Goal: Task Accomplishment & Management: Manage account settings

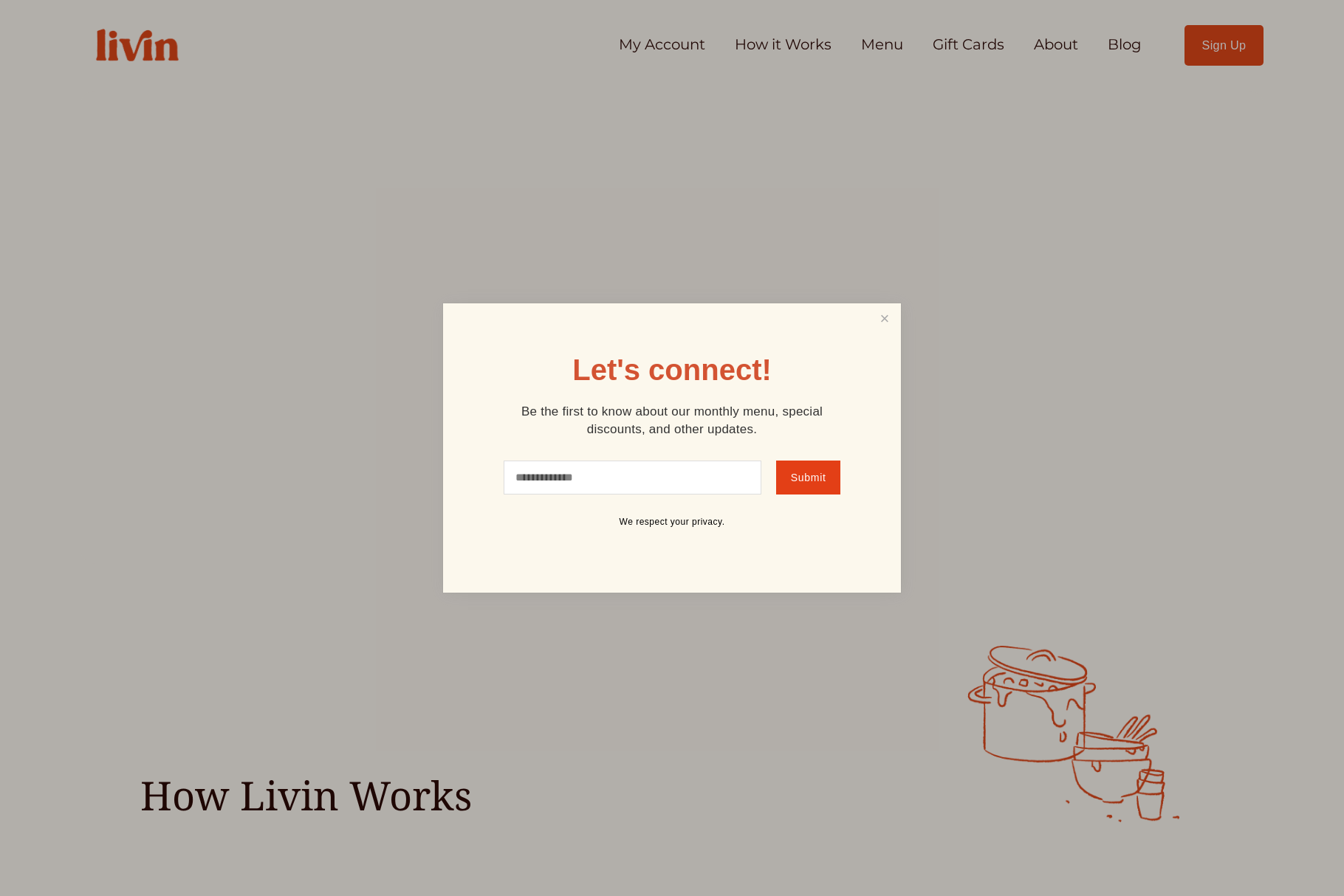
click at [1047, 42] on div at bounding box center [672, 448] width 1344 height 896
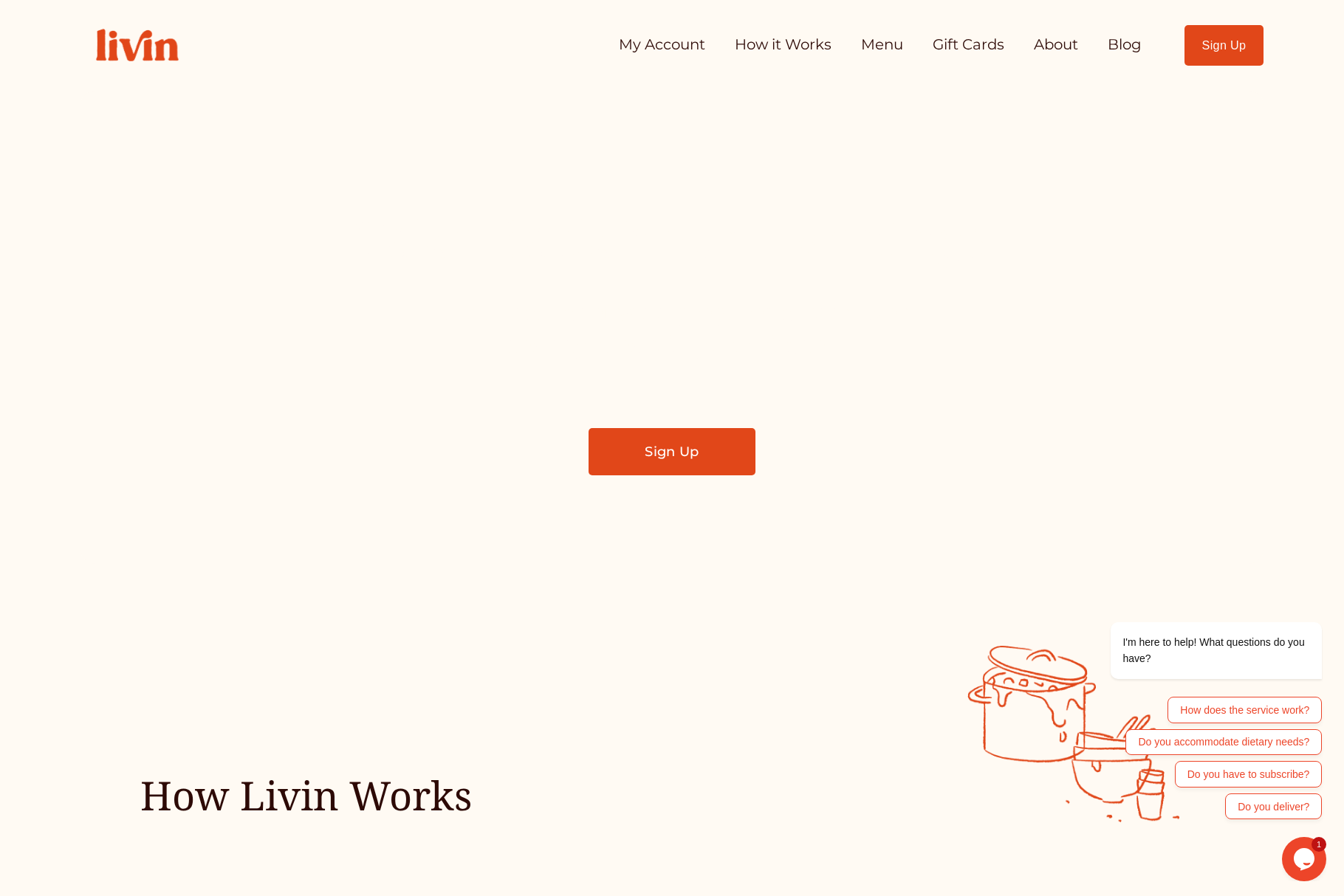
click at [759, 43] on link "How it Works" at bounding box center [782, 45] width 96 height 30
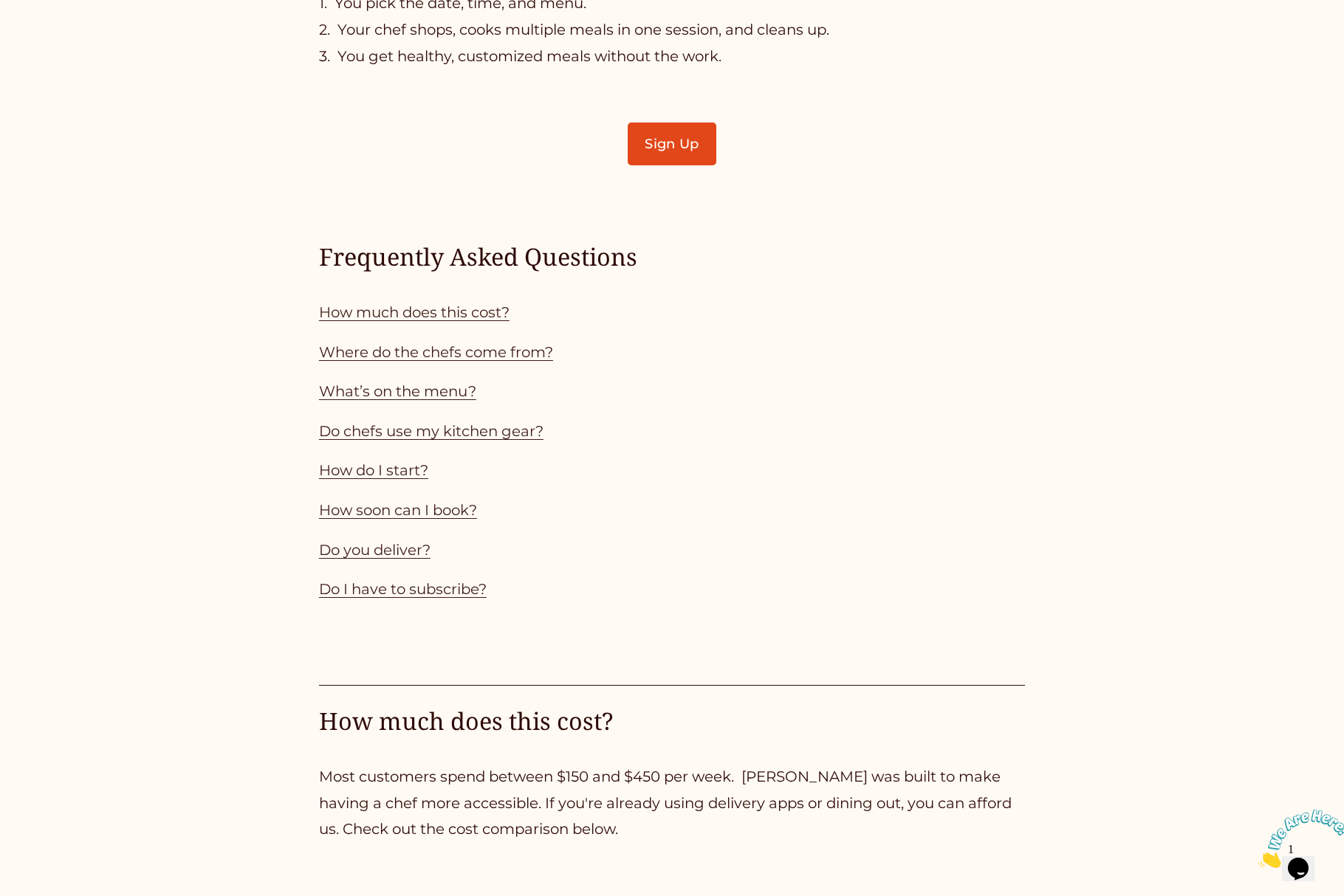
scroll to position [1255, 0]
click at [472, 309] on link "How much does this cost?" at bounding box center [414, 311] width 190 height 17
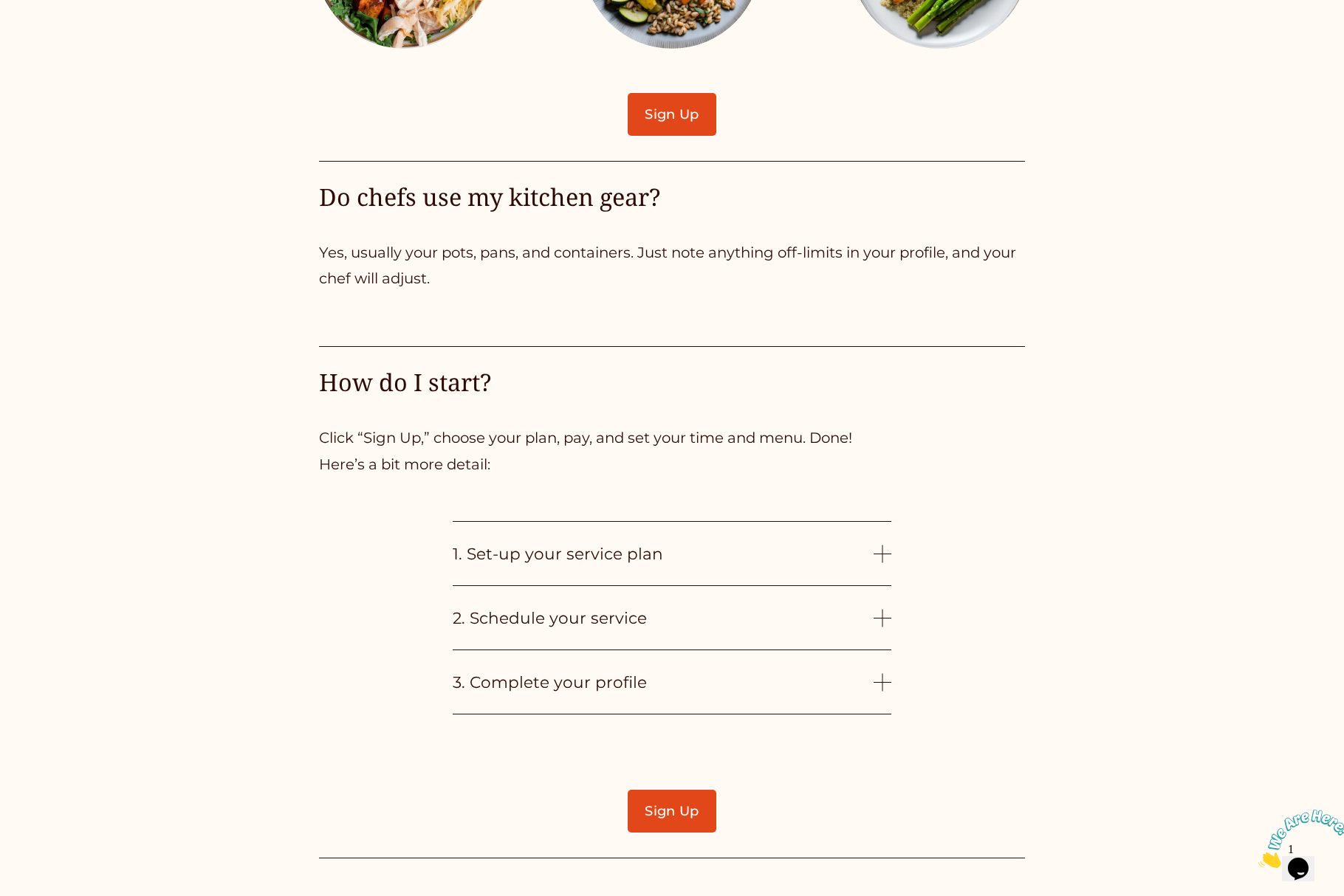
scroll to position [3363, 0]
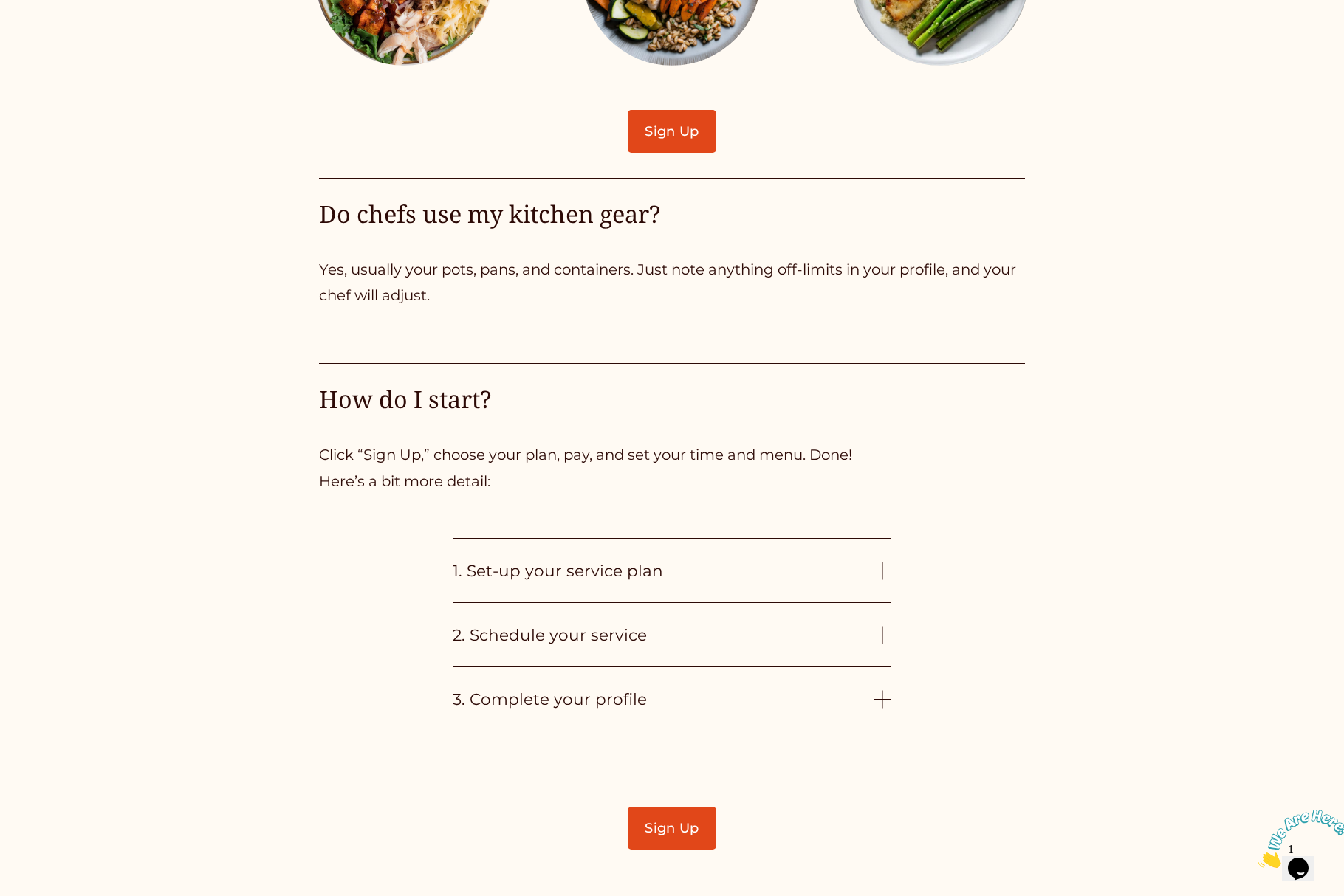
click at [631, 579] on span "1. Set-up your service plan" at bounding box center [663, 570] width 421 height 19
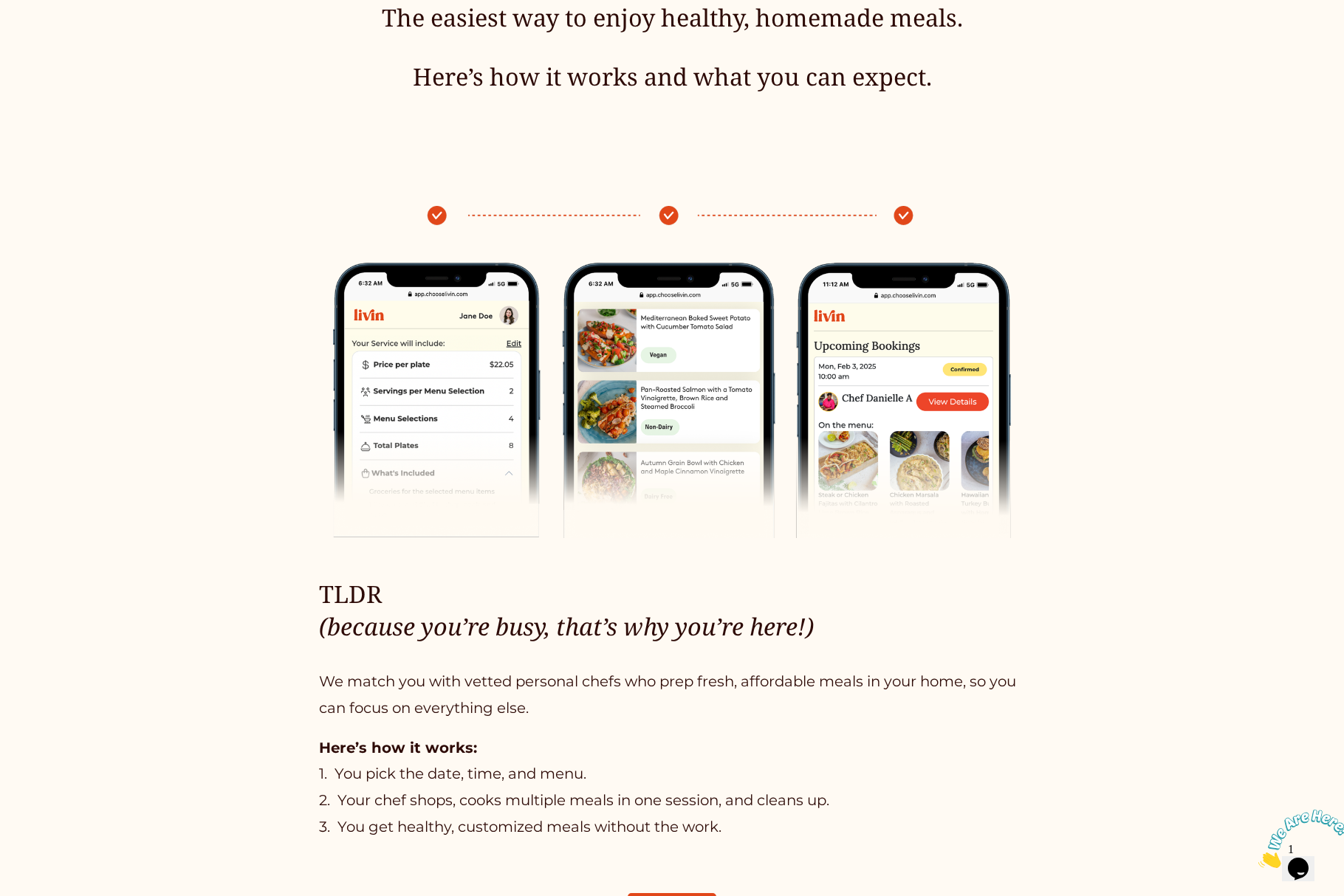
scroll to position [0, 0]
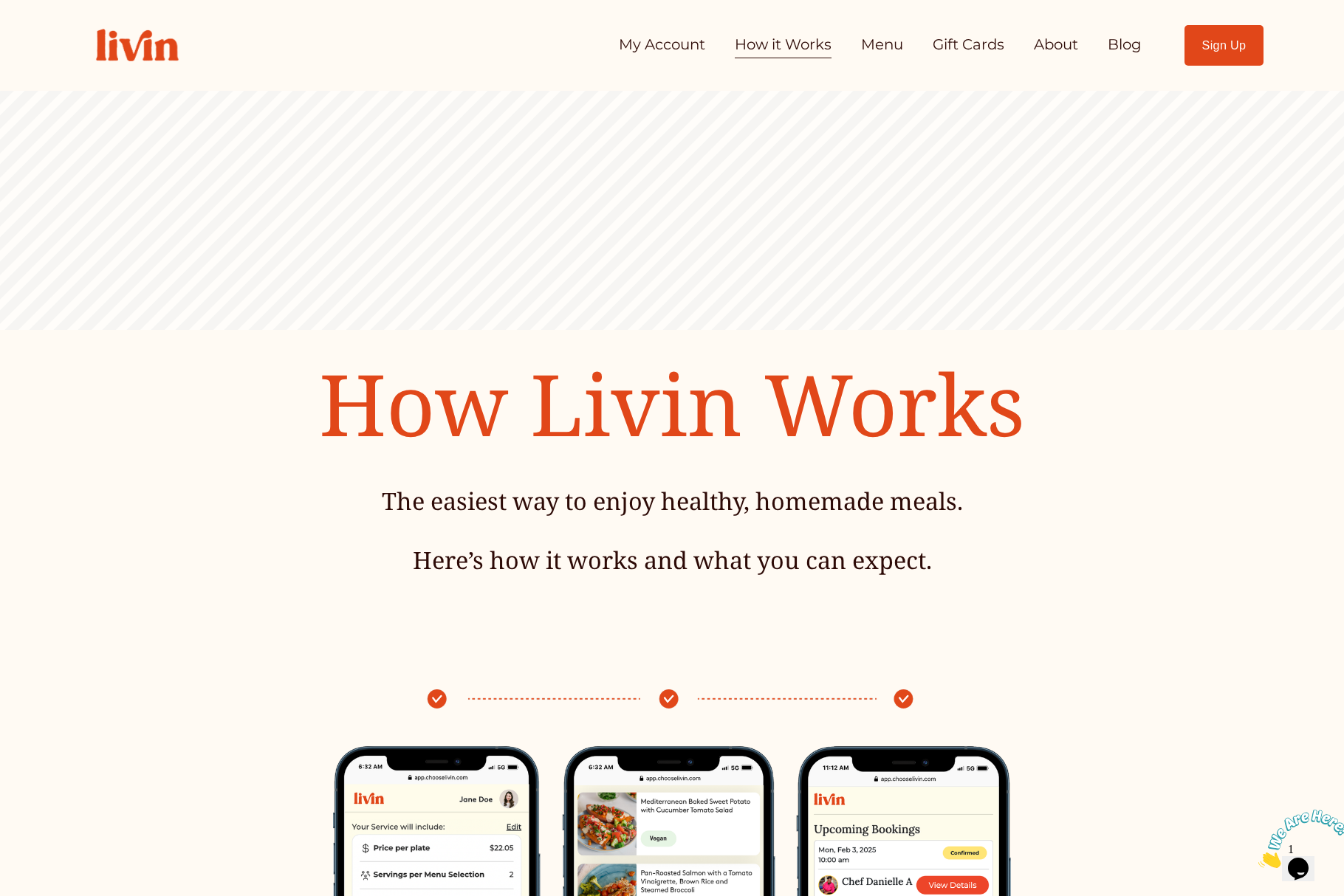
click at [1121, 46] on link "Blog" at bounding box center [1124, 45] width 34 height 30
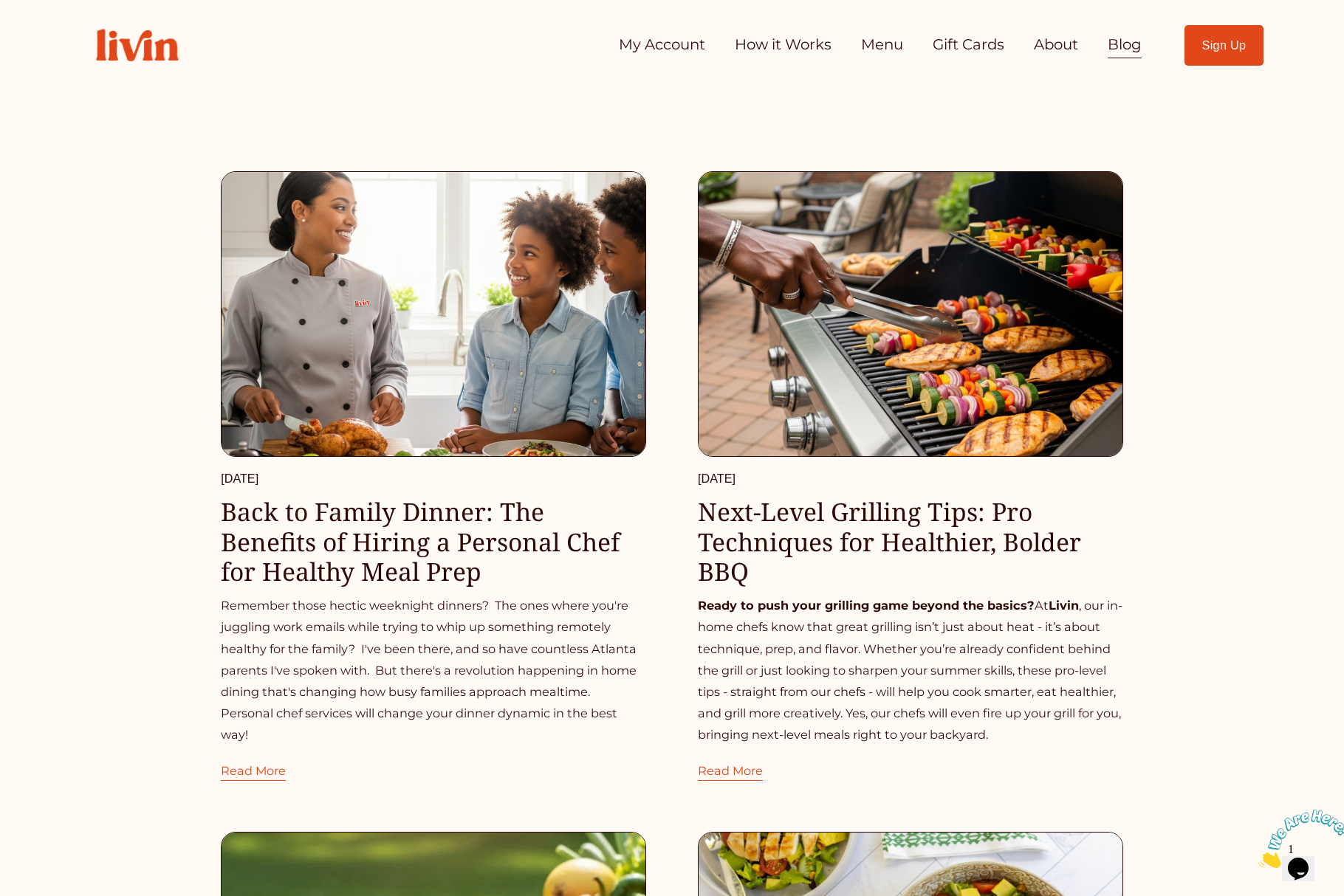
click at [634, 40] on link "My Account" at bounding box center [662, 45] width 87 height 30
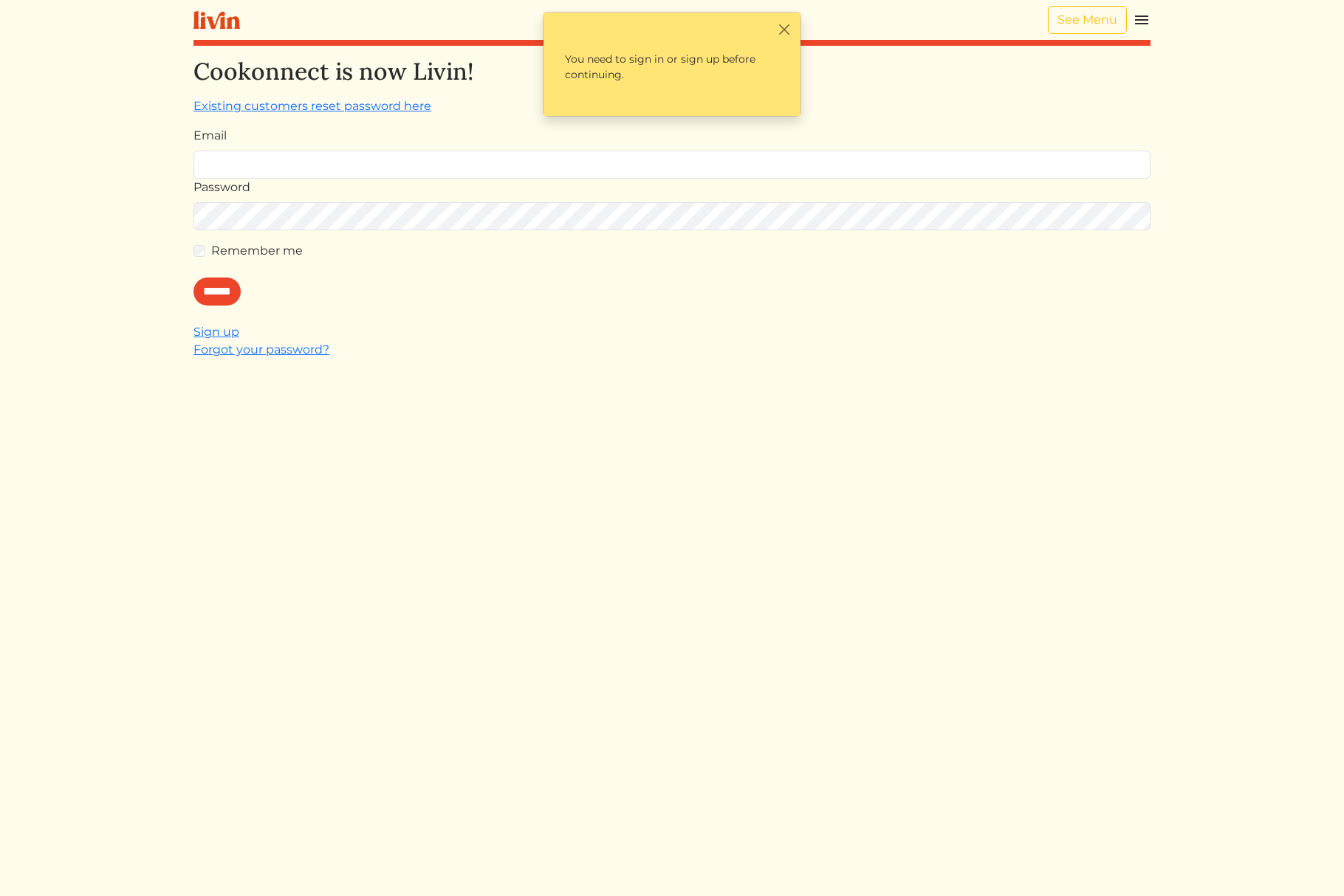
click at [435, 159] on input "Email" at bounding box center [672, 165] width 957 height 28
type input "**********"
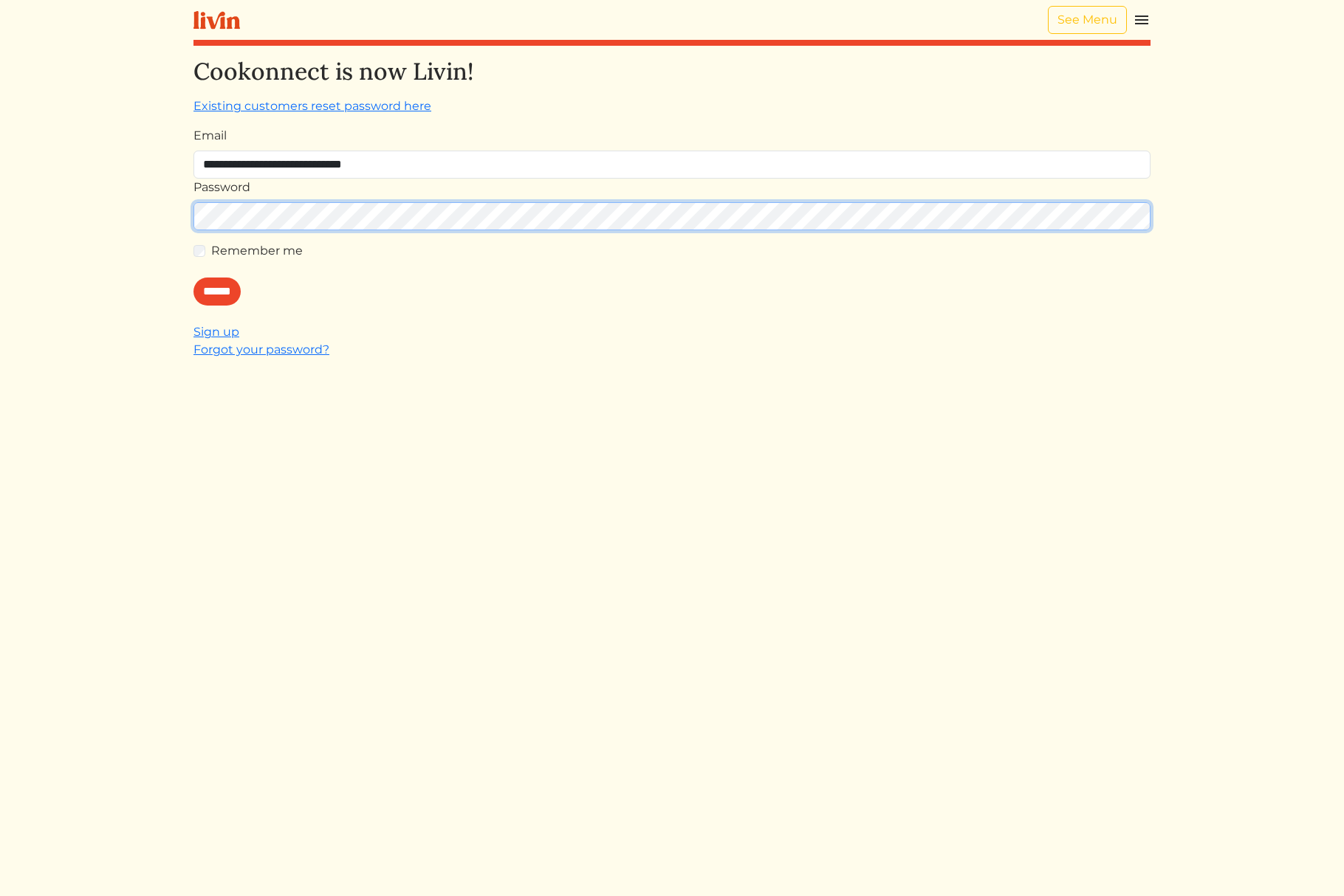
click at [194, 278] on input "******" at bounding box center [217, 292] width 47 height 28
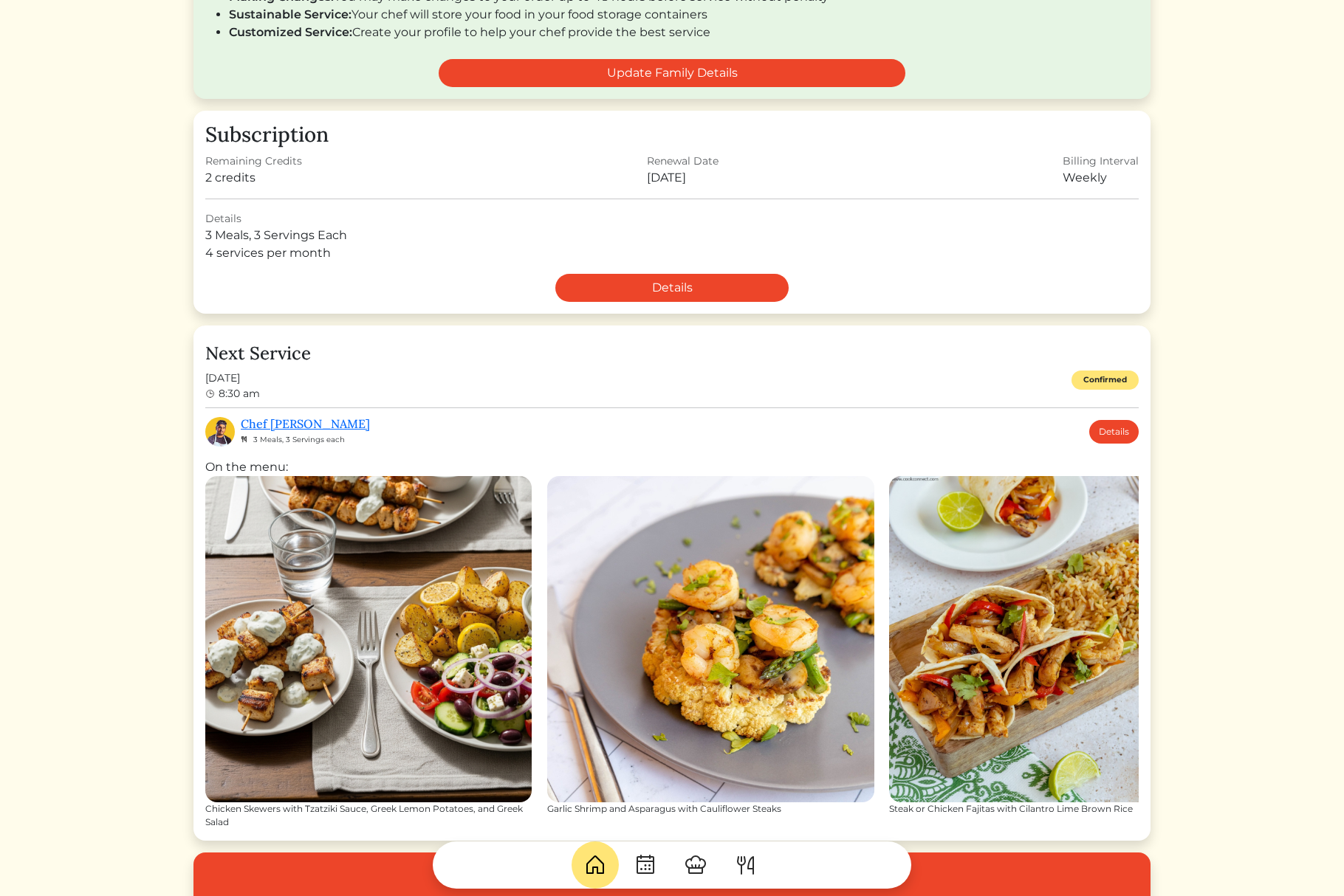
scroll to position [73, 0]
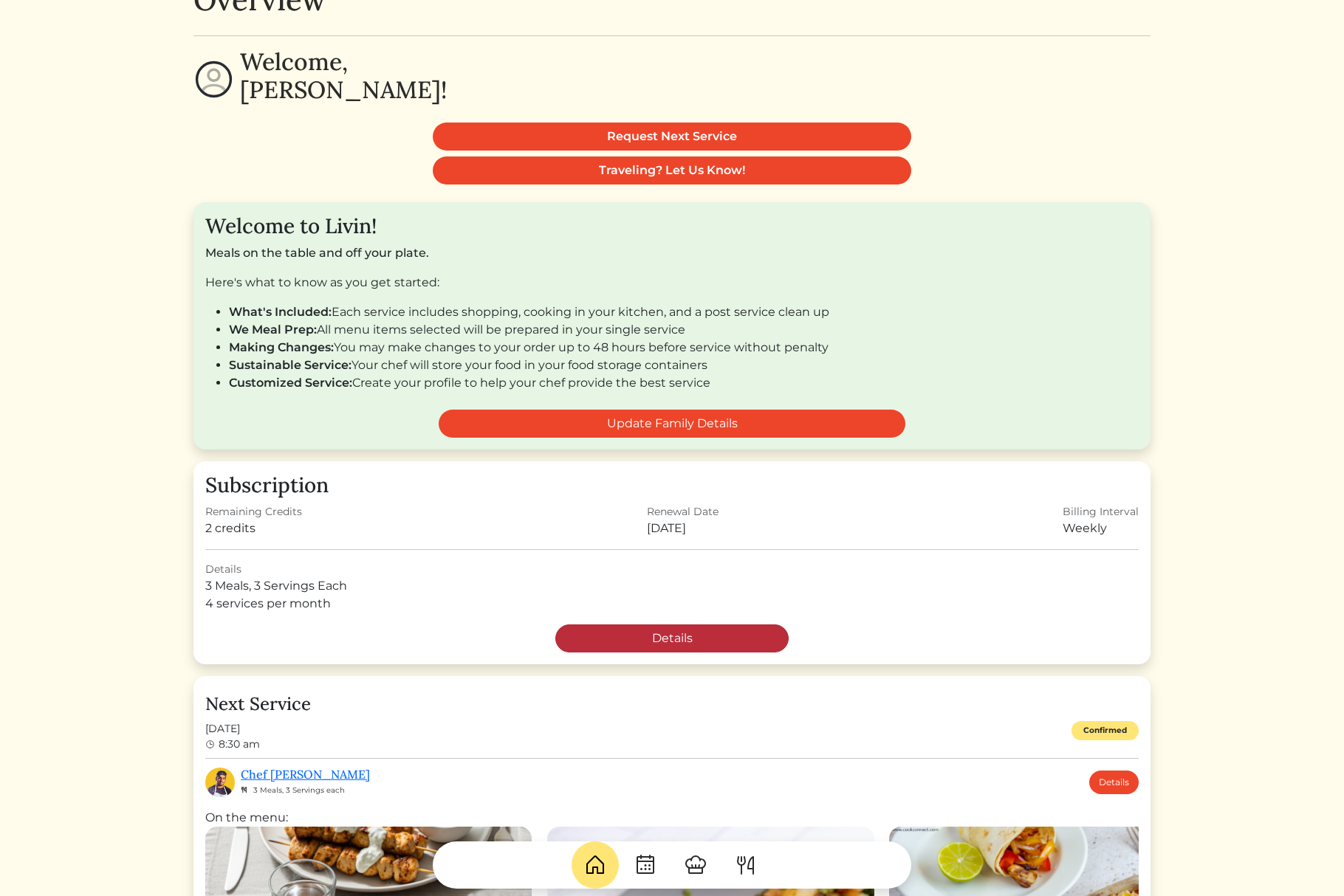
click at [626, 636] on link "Details" at bounding box center [672, 639] width 233 height 28
